Goal: Task Accomplishment & Management: Use online tool/utility

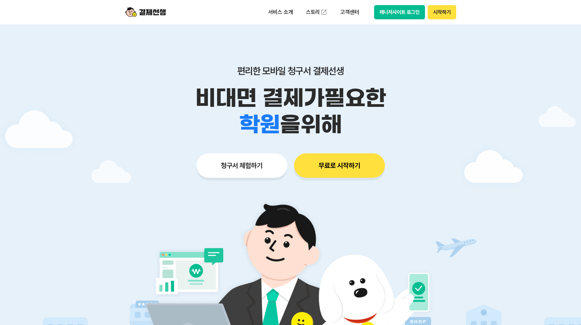
click at [442, 13] on button "시작하기" at bounding box center [442, 12] width 28 height 14
click at [319, 153] on button "무료로 시작하기" at bounding box center [339, 165] width 91 height 24
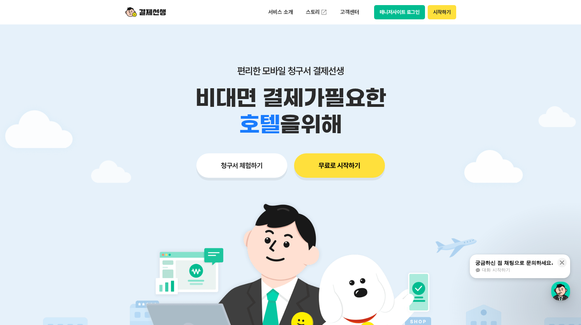
click at [392, 13] on button "매니저사이트 로그인" at bounding box center [399, 12] width 51 height 14
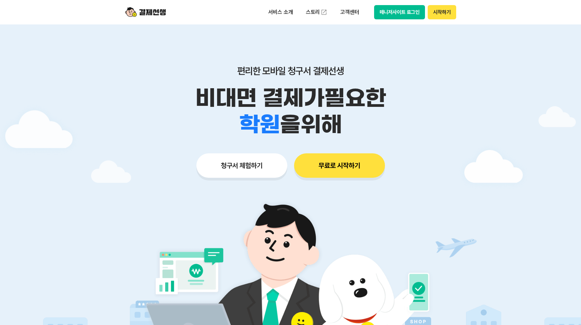
click at [404, 11] on button "매니저사이트 로그인" at bounding box center [399, 12] width 51 height 14
